Goal: Transaction & Acquisition: Purchase product/service

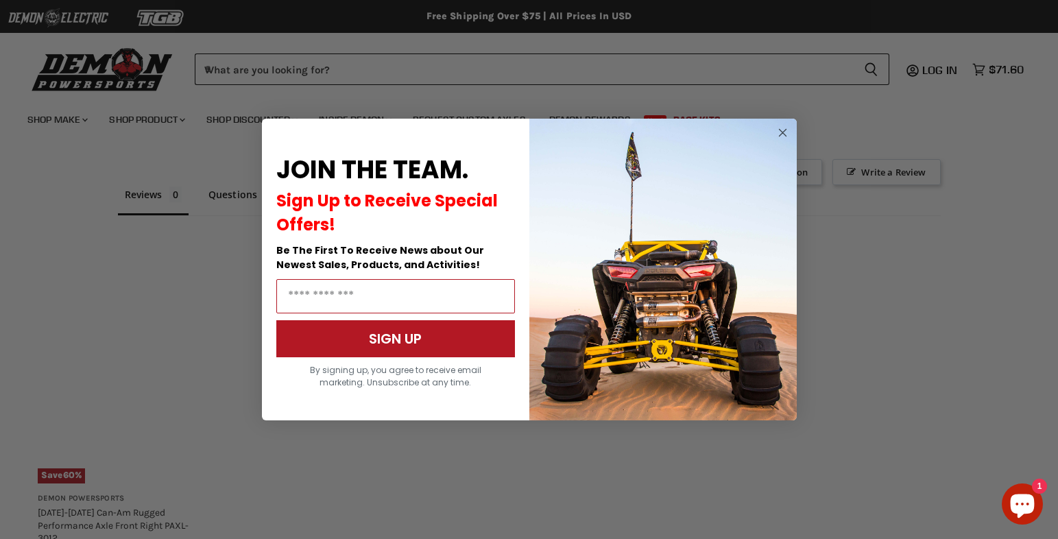
scroll to position [904, 0]
